Goal: Check status: Check status

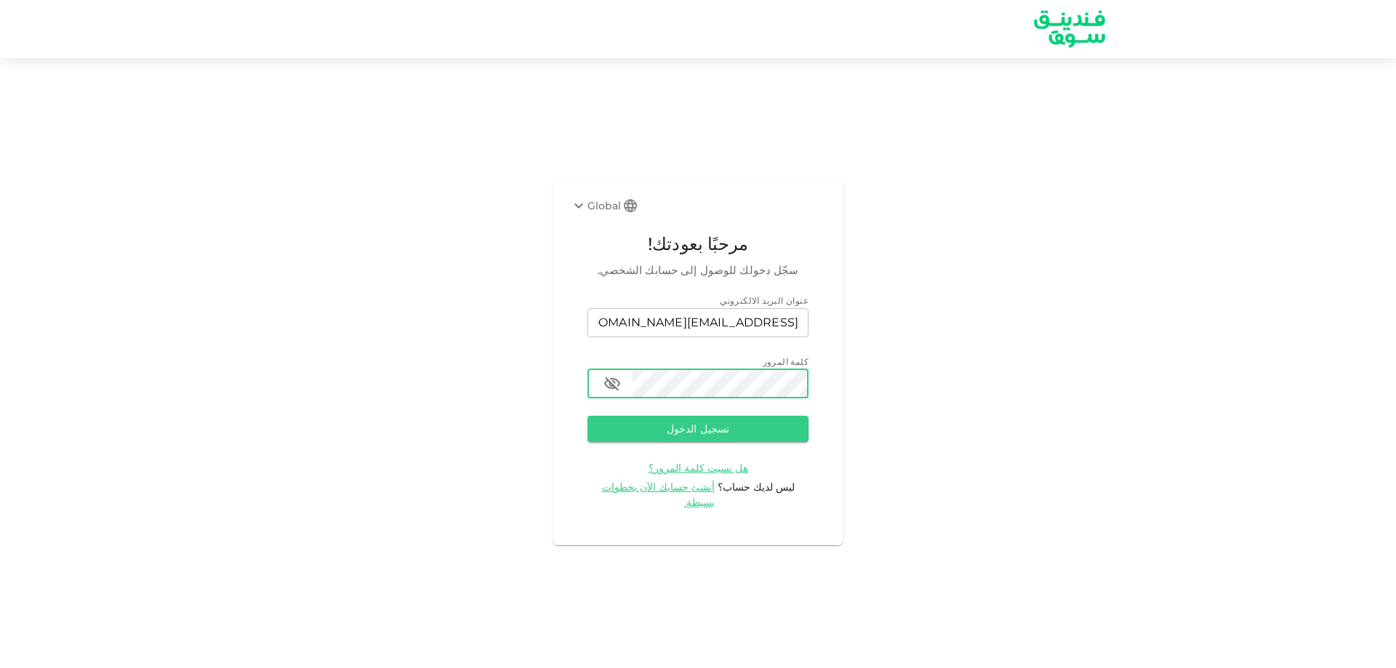
click at [587, 416] on button "تسجيل الدخول" at bounding box center [697, 429] width 221 height 26
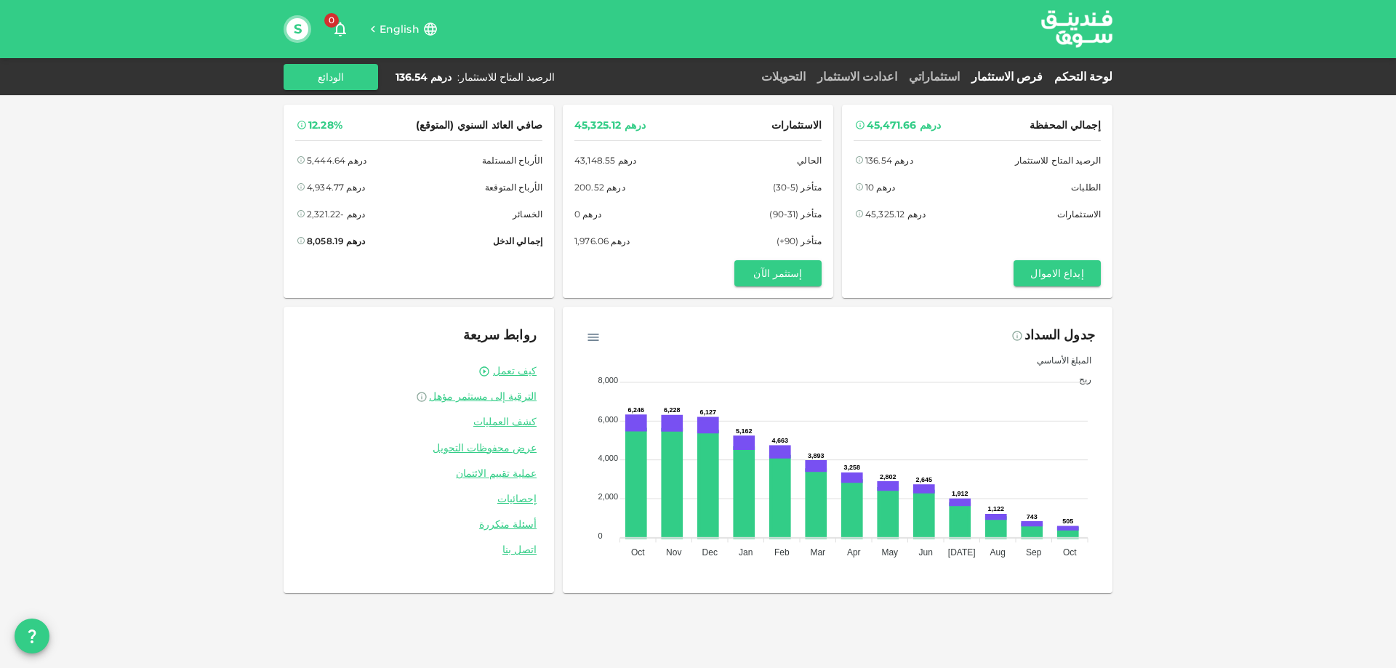
click at [1034, 78] on link "فرص الاستثمار" at bounding box center [1006, 77] width 83 height 14
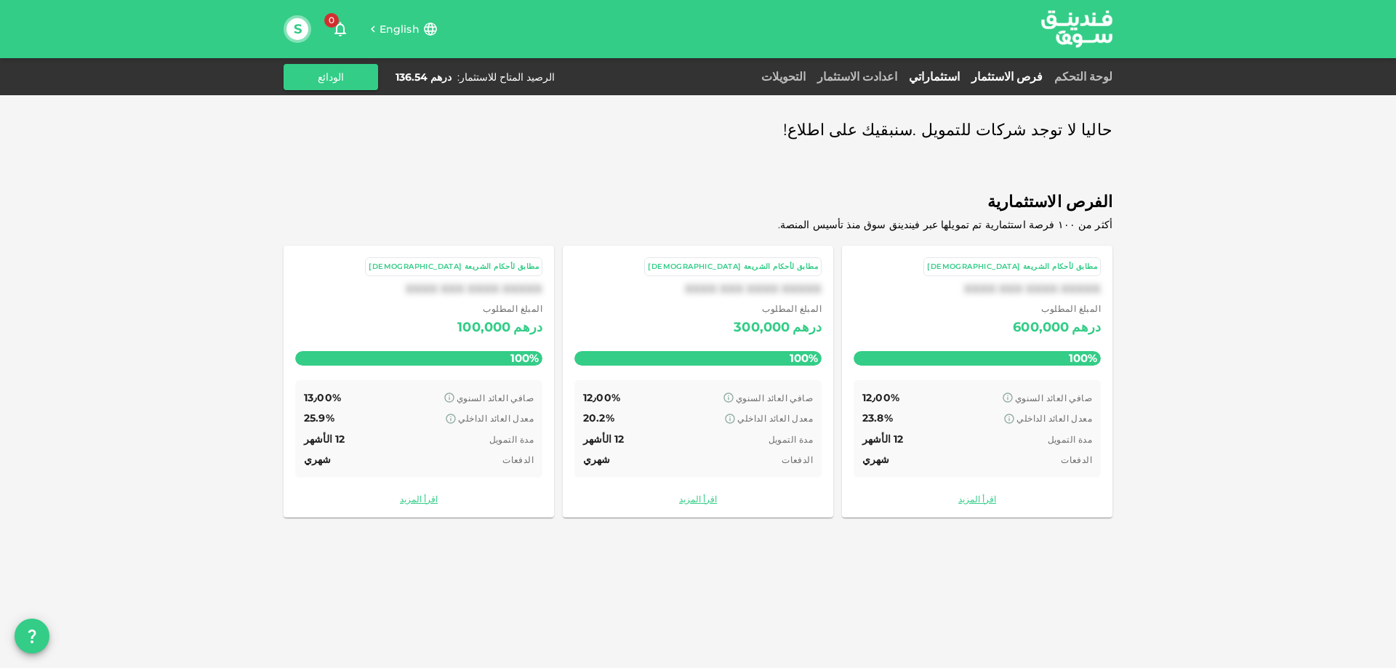
click at [965, 73] on link "استثماراتي" at bounding box center [934, 77] width 63 height 14
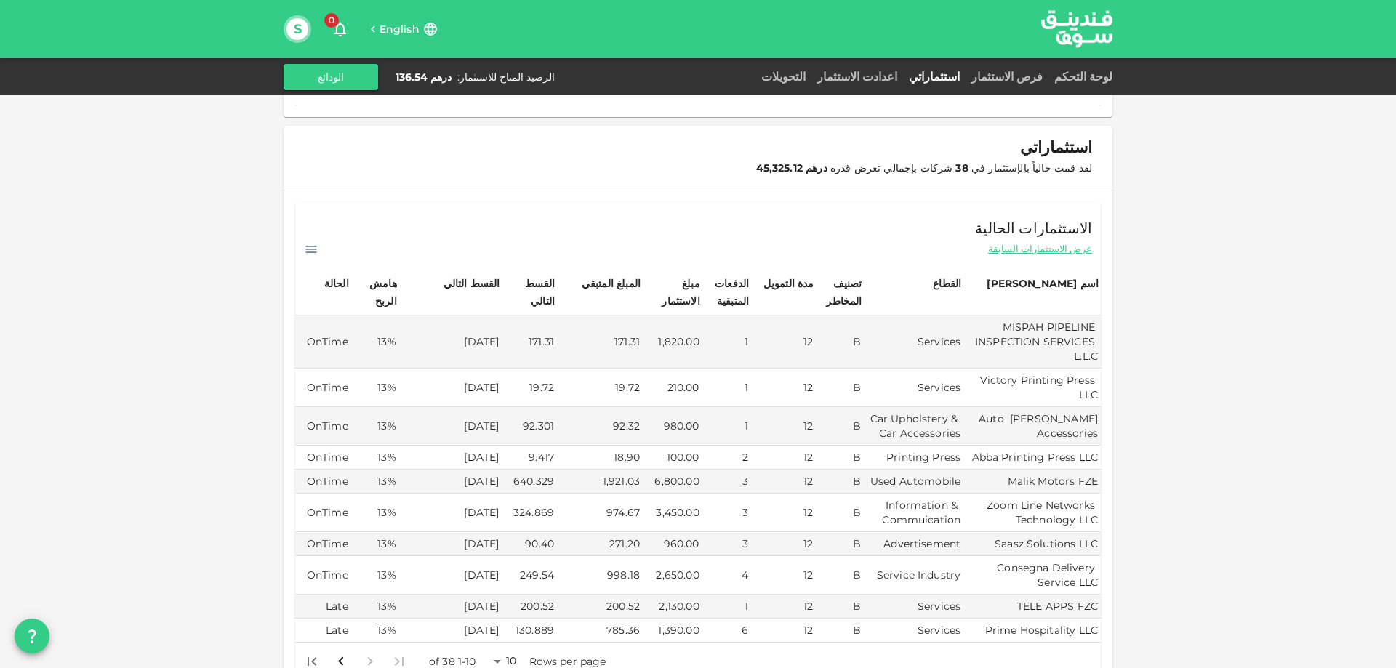
scroll to position [218, 0]
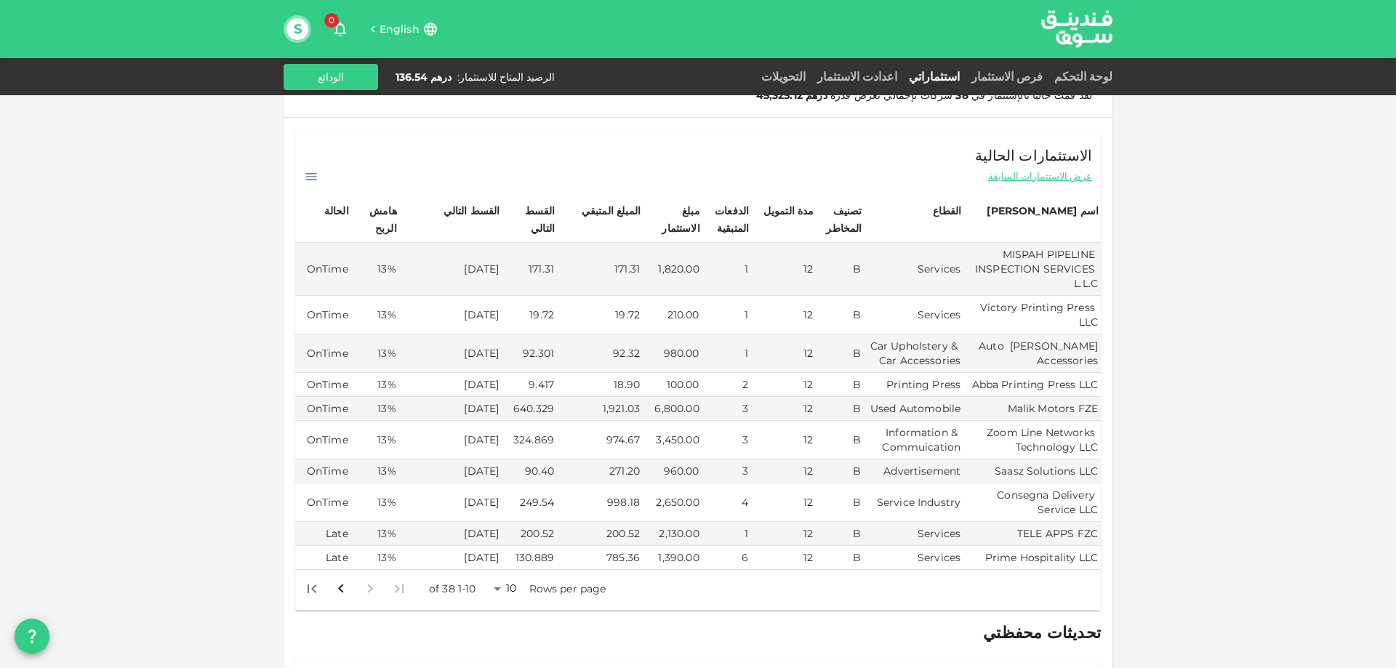
click at [503, 590] on body "English 0 S لوحة التحكم فرص الاستثمار استثماراتي اعدادت الاستثمار التحويلات الر…" at bounding box center [698, 334] width 1396 height 668
click at [510, 612] on li "50" at bounding box center [511, 617] width 44 height 26
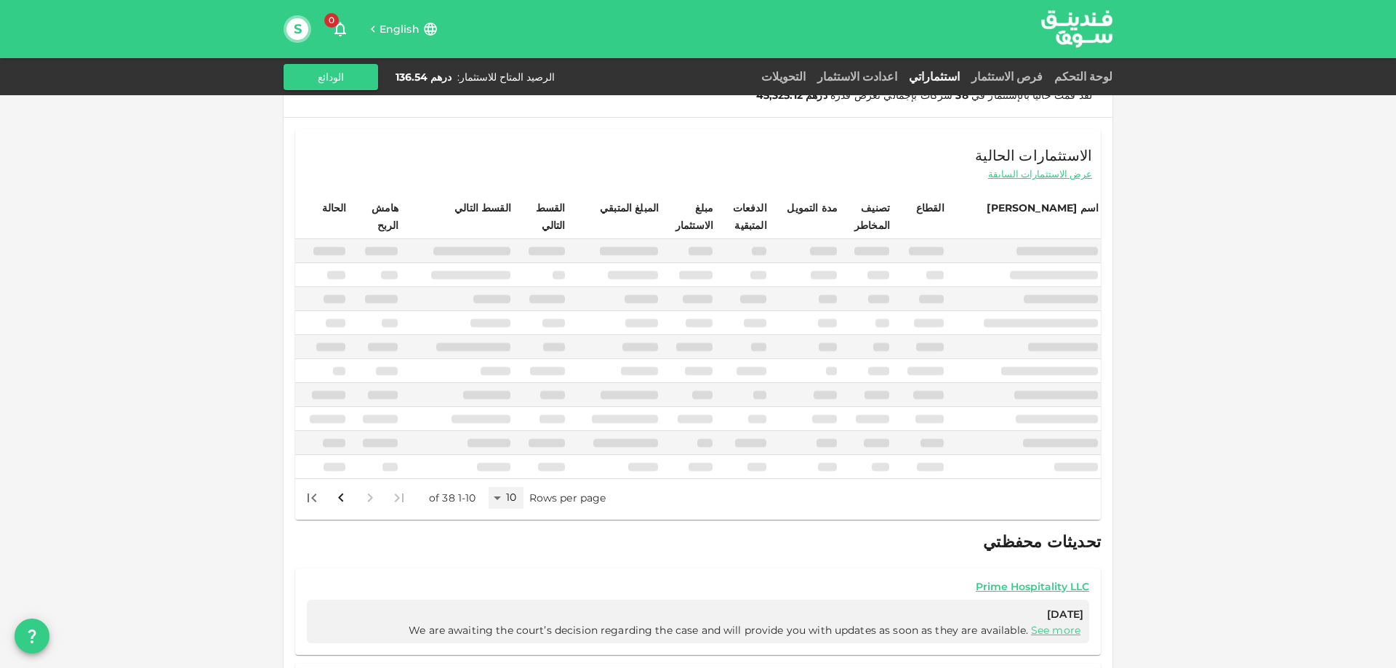
type input "50"
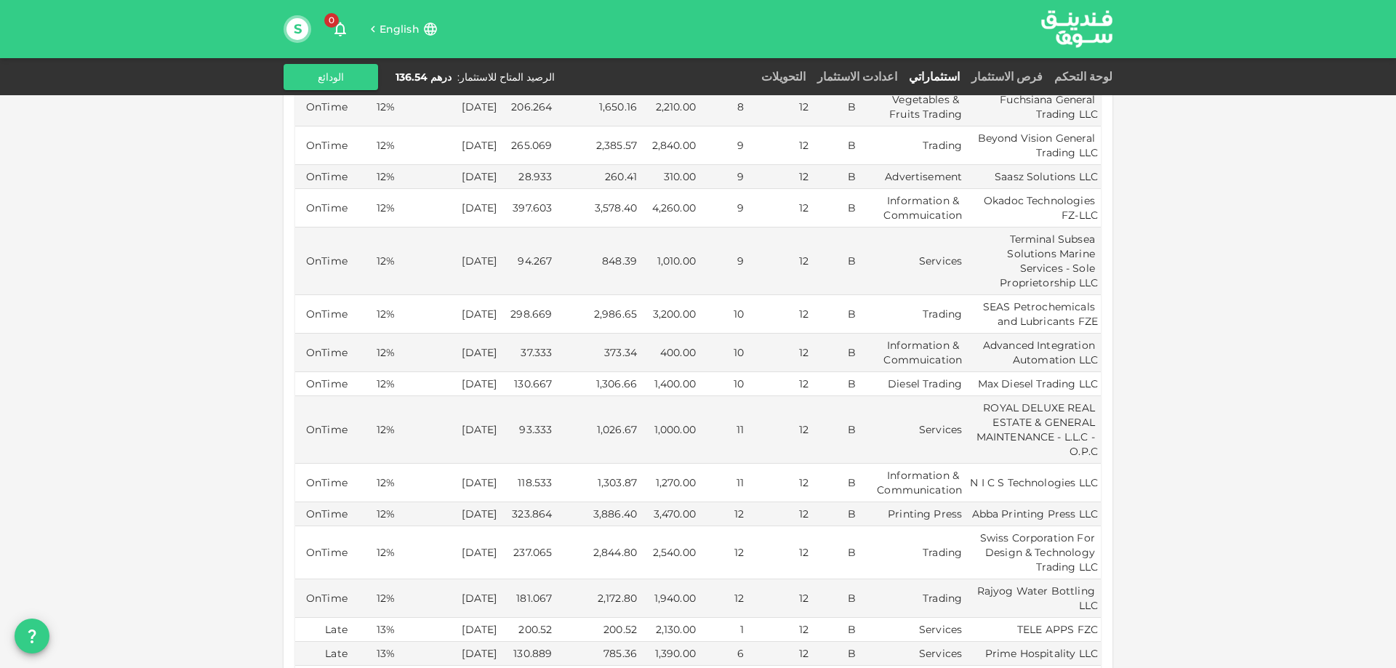
scroll to position [1308, 0]
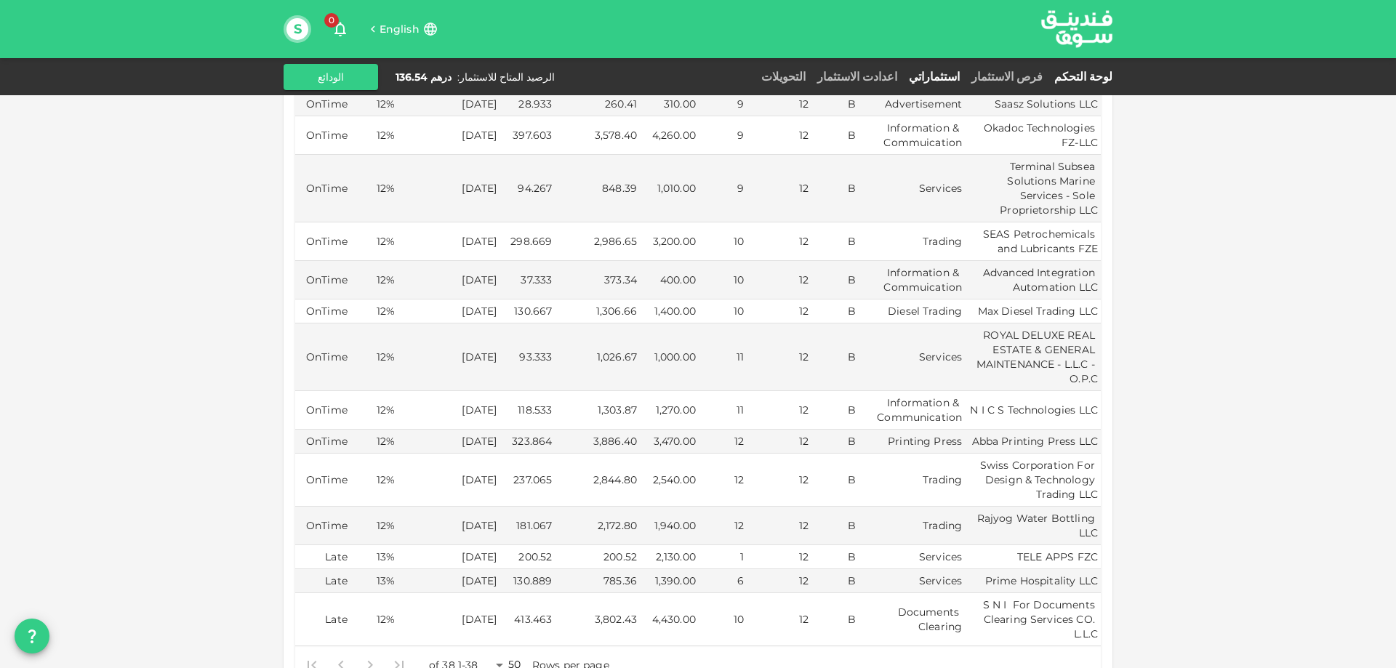
click at [1093, 79] on link "لوحة التحكم" at bounding box center [1080, 77] width 64 height 14
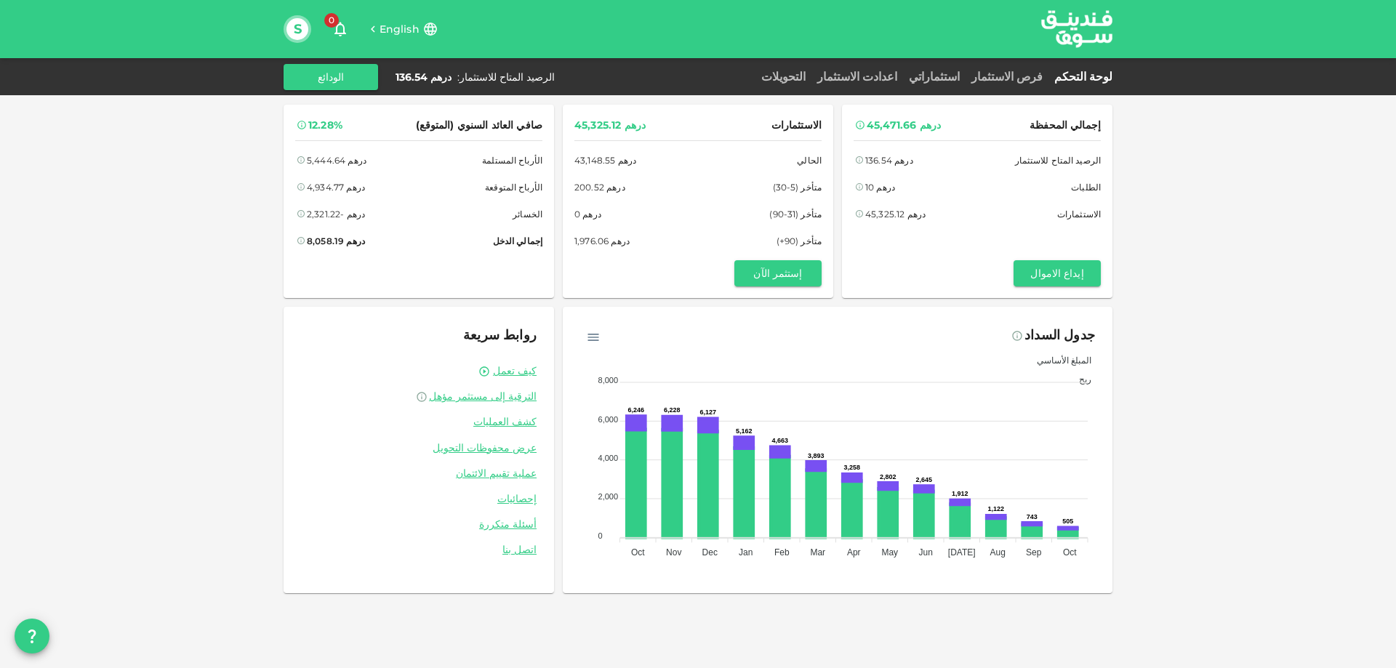
click at [406, 23] on span "English" at bounding box center [399, 29] width 40 height 13
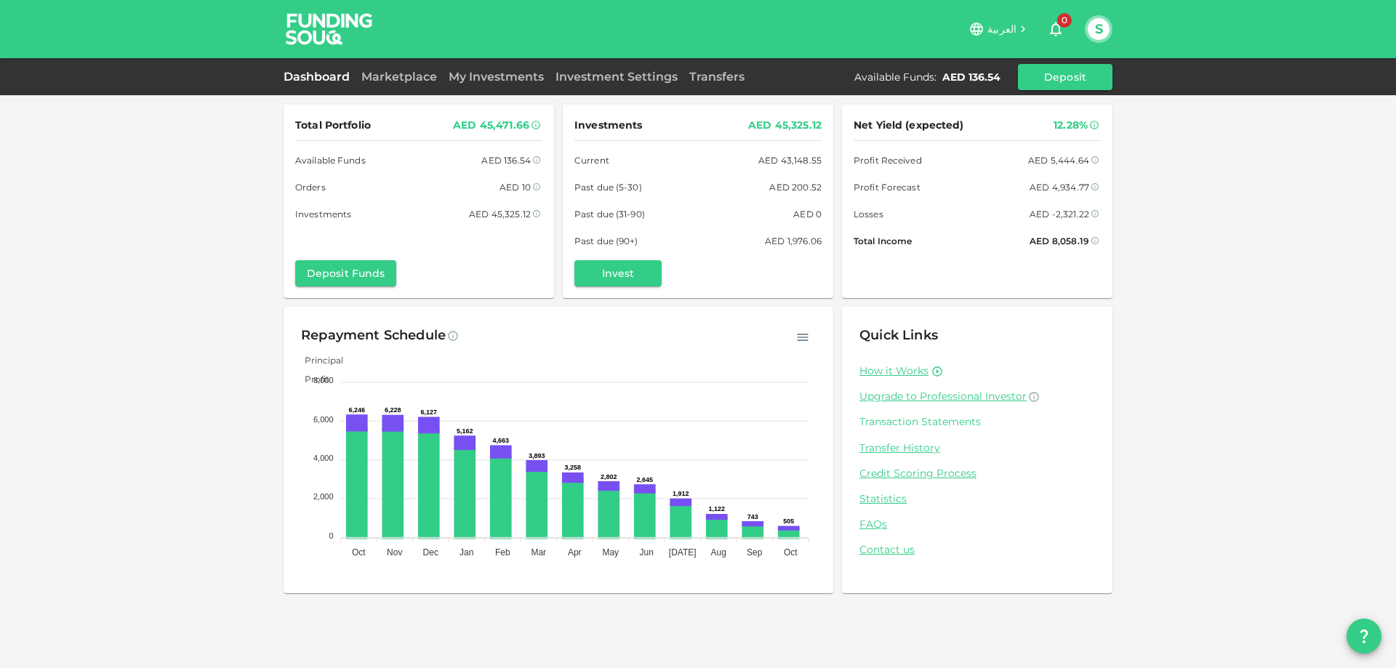
click at [902, 419] on link "Transaction Statements" at bounding box center [977, 422] width 236 height 14
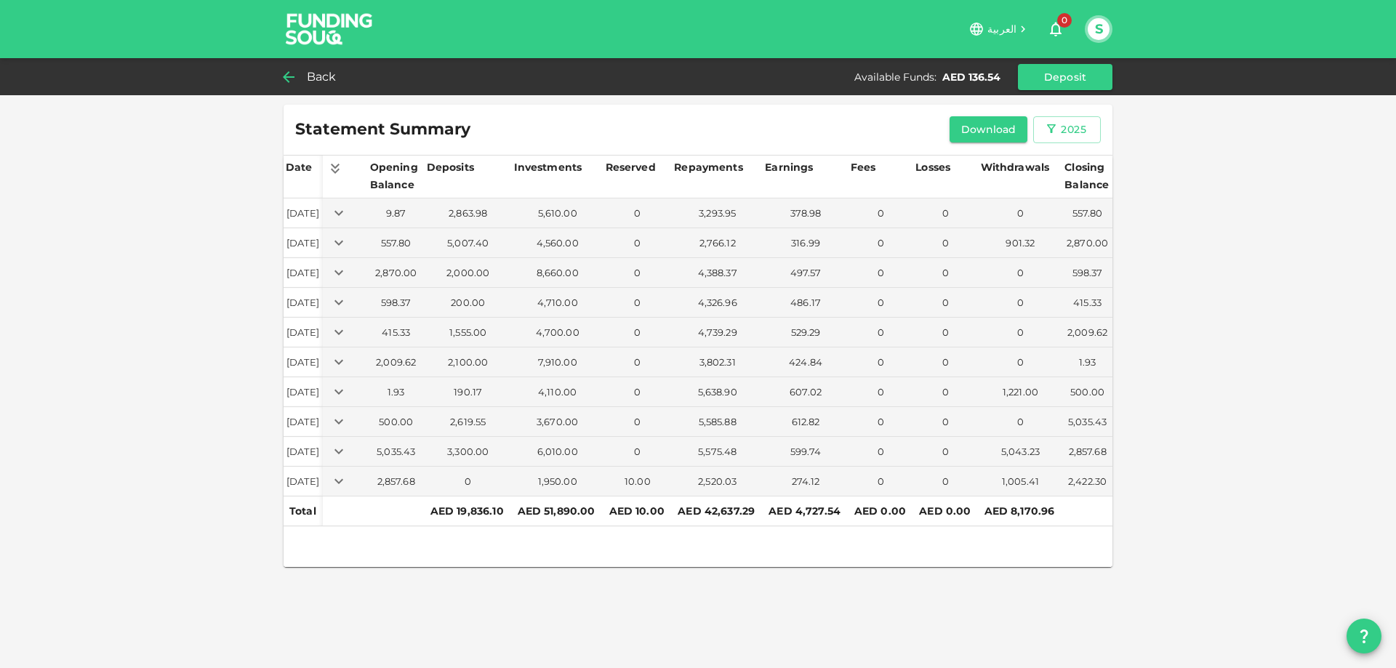
click at [311, 73] on span "Back" at bounding box center [322, 77] width 30 height 20
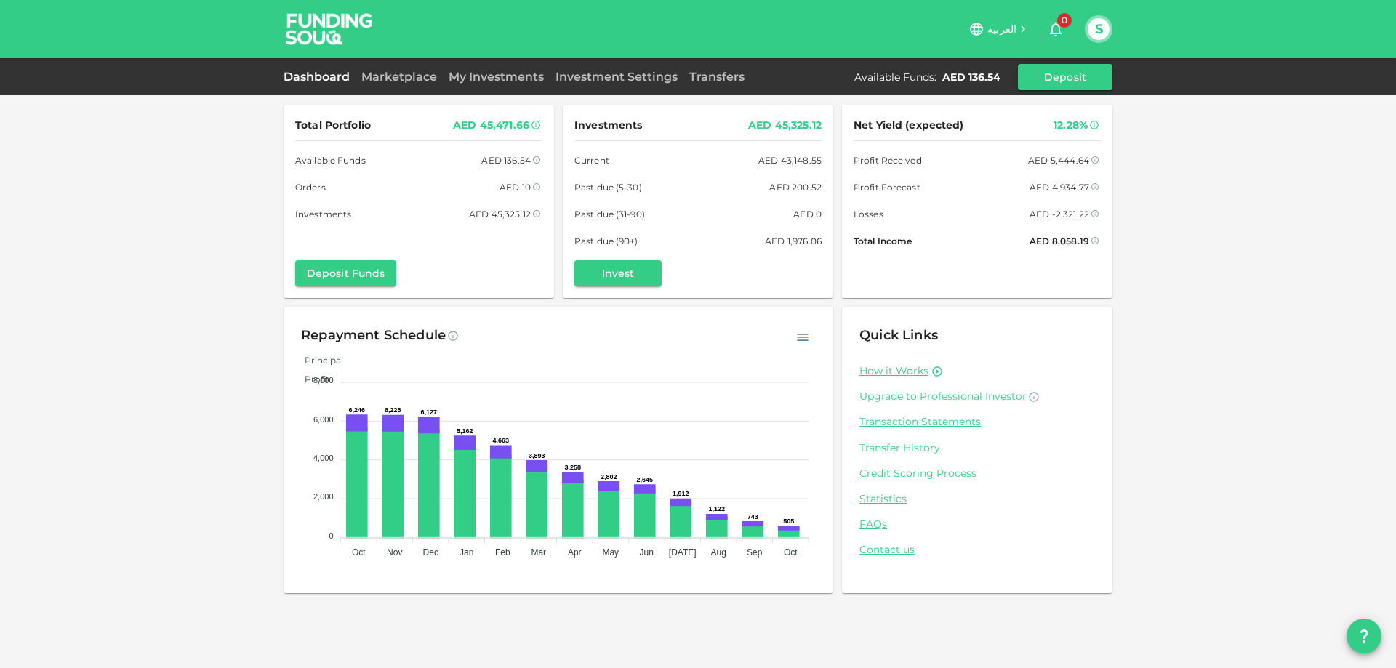
click at [920, 446] on link "Transfer History" at bounding box center [977, 448] width 236 height 14
